Goal: Find specific page/section: Find specific page/section

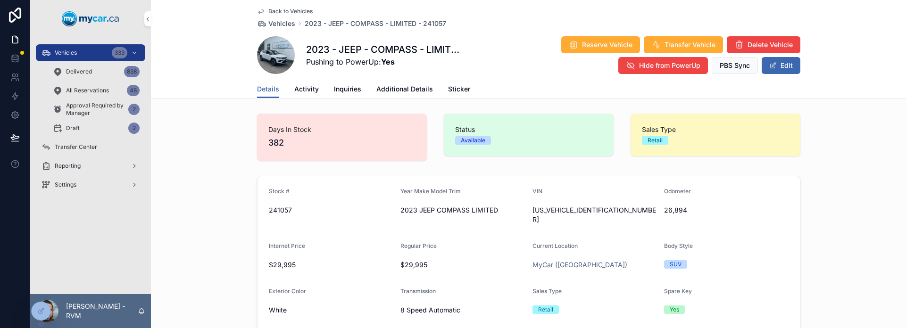
click at [97, 54] on div "Vehicles 333" at bounding box center [90, 52] width 98 height 15
